Goal: Navigation & Orientation: Find specific page/section

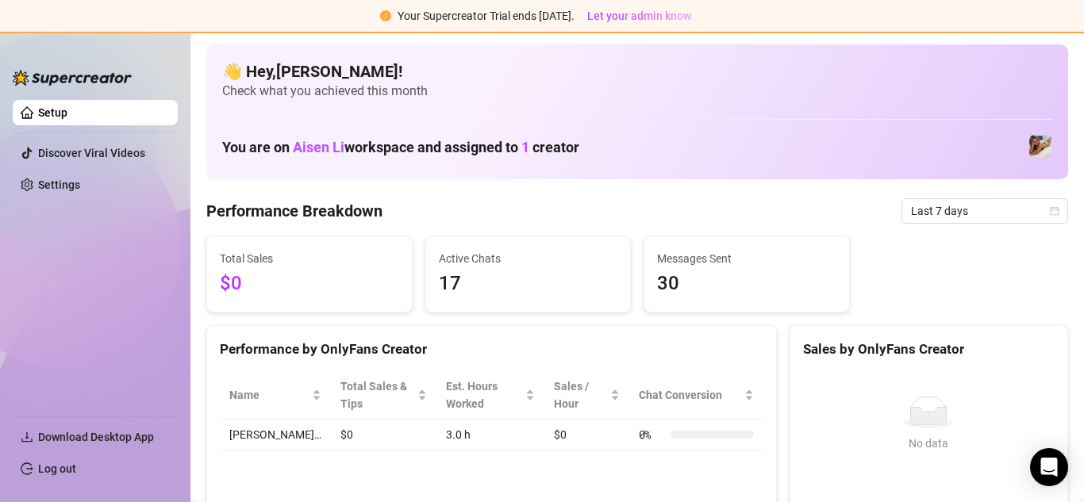
drag, startPoint x: 102, startPoint y: 314, endPoint x: 93, endPoint y: 314, distance: 9.5
click at [99, 314] on ul "Setup Discover Viral Videos Settings" at bounding box center [95, 252] width 165 height 316
click at [308, 271] on span "$0" at bounding box center [309, 284] width 179 height 30
click at [541, 355] on div "Performance by OnlyFans Creator" at bounding box center [492, 349] width 544 height 21
